Goal: Find contact information: Find contact information

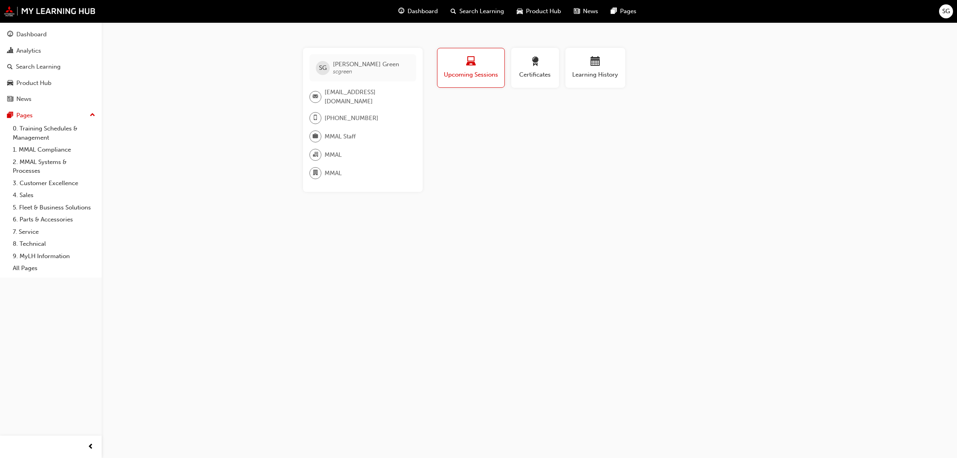
click at [196, 269] on div "SG Scott Green scgreen scgreen@mmal.com.au +61 429 558 362 MMAL Staff MMAL MMAL…" at bounding box center [478, 229] width 957 height 458
click at [289, 202] on div "SG Scott Green scgreen scgreen@mmal.com.au +61 429 558 362 MMAL Staff MMAL MMAL…" at bounding box center [478, 229] width 957 height 458
click at [260, 177] on div "SG Scott Green scgreen scgreen@mmal.com.au +61 429 558 362 MMAL Staff MMAL MMAL…" at bounding box center [478, 229] width 957 height 458
click at [262, 228] on div "SG Scott Green scgreen scgreen@mmal.com.au +61 429 558 362 MMAL Staff MMAL MMAL…" at bounding box center [478, 229] width 957 height 458
click at [354, 216] on div "SG Scott Green scgreen scgreen@mmal.com.au +61 429 558 362 MMAL Staff MMAL MMAL…" at bounding box center [478, 229] width 957 height 458
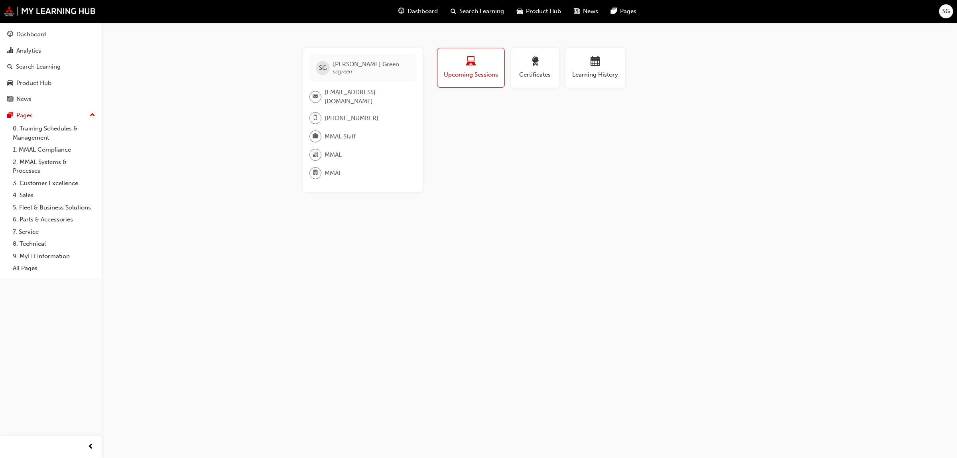
click at [395, 311] on div "SG Scott Green scgreen scgreen@mmal.com.au +61 429 558 362 MMAL Staff MMAL MMAL…" at bounding box center [478, 229] width 957 height 458
drag, startPoint x: 283, startPoint y: 208, endPoint x: 252, endPoint y: 146, distance: 69.7
click at [283, 208] on div "SG Scott Green scgreen scgreen@mmal.com.au +61 429 558 362 MMAL Staff MMAL MMAL…" at bounding box center [478, 229] width 957 height 458
click at [228, 109] on div "SG Scott Green scgreen scgreen@mmal.com.au +61 429 558 362 MMAL Staff MMAL MMAL…" at bounding box center [478, 229] width 957 height 458
